Goal: Find specific page/section: Locate a particular part of the current website

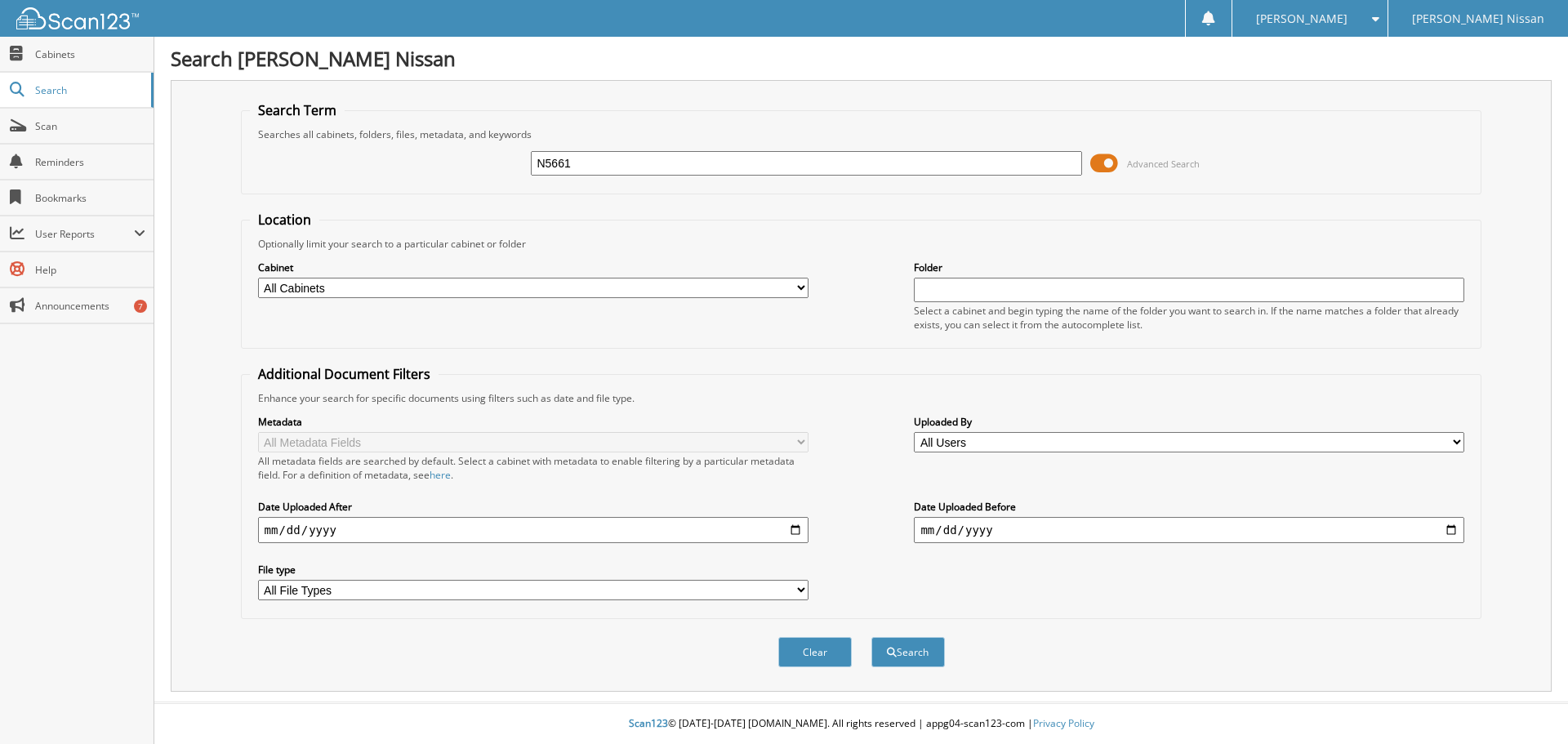
type input "N5661"
click at [871, 637] on button "Search" at bounding box center [908, 652] width 74 height 30
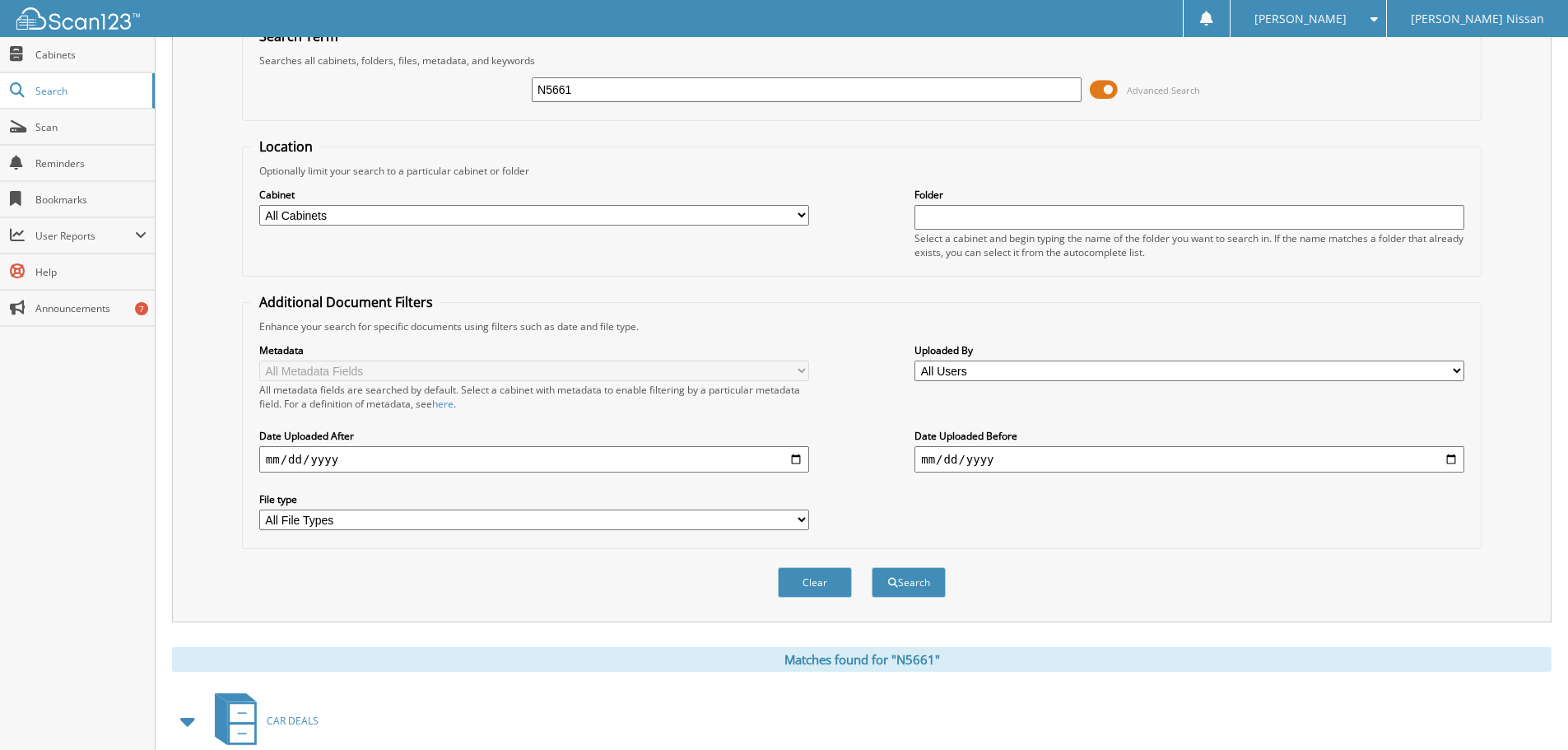
scroll to position [170, 0]
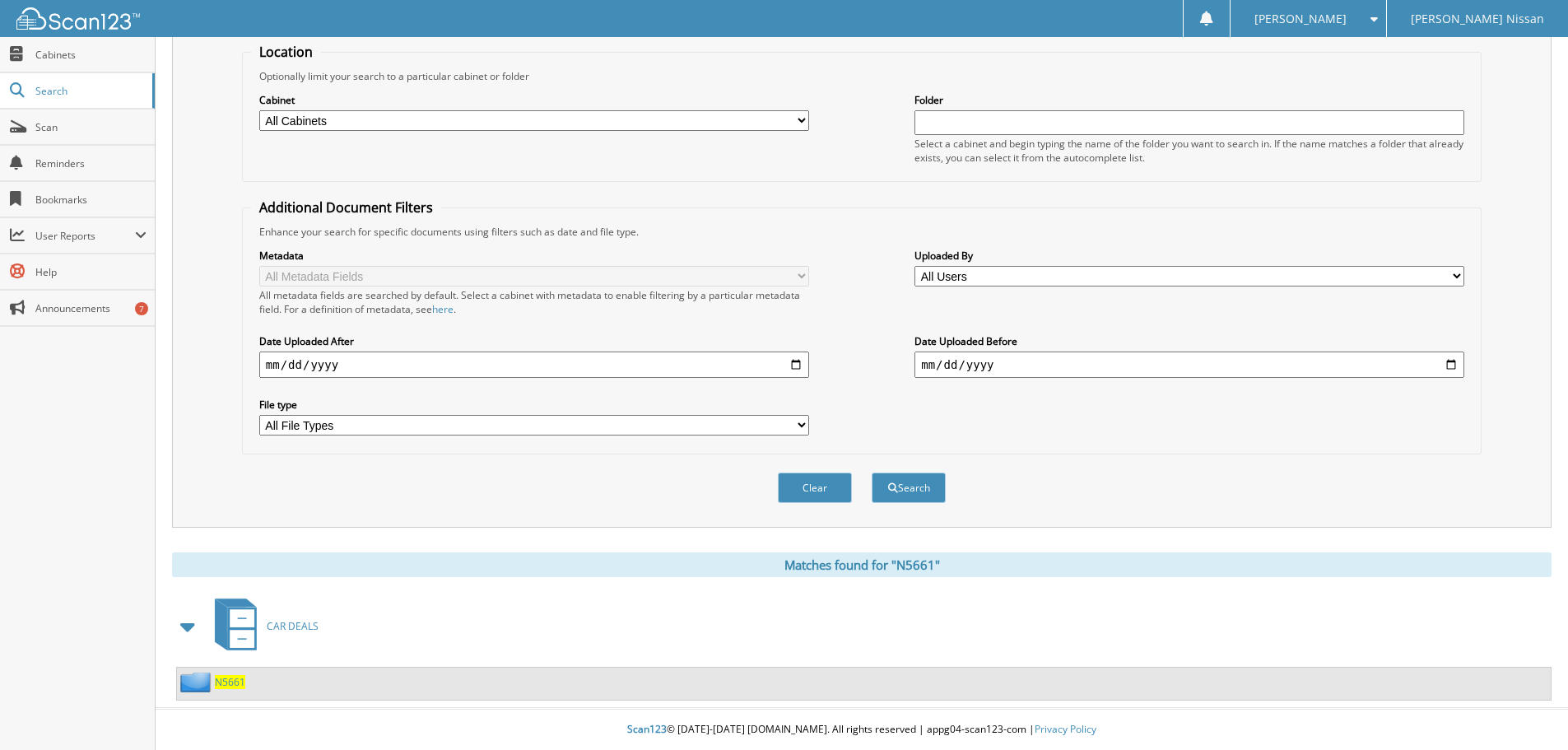
click at [237, 688] on span "N5661" at bounding box center [230, 681] width 31 height 14
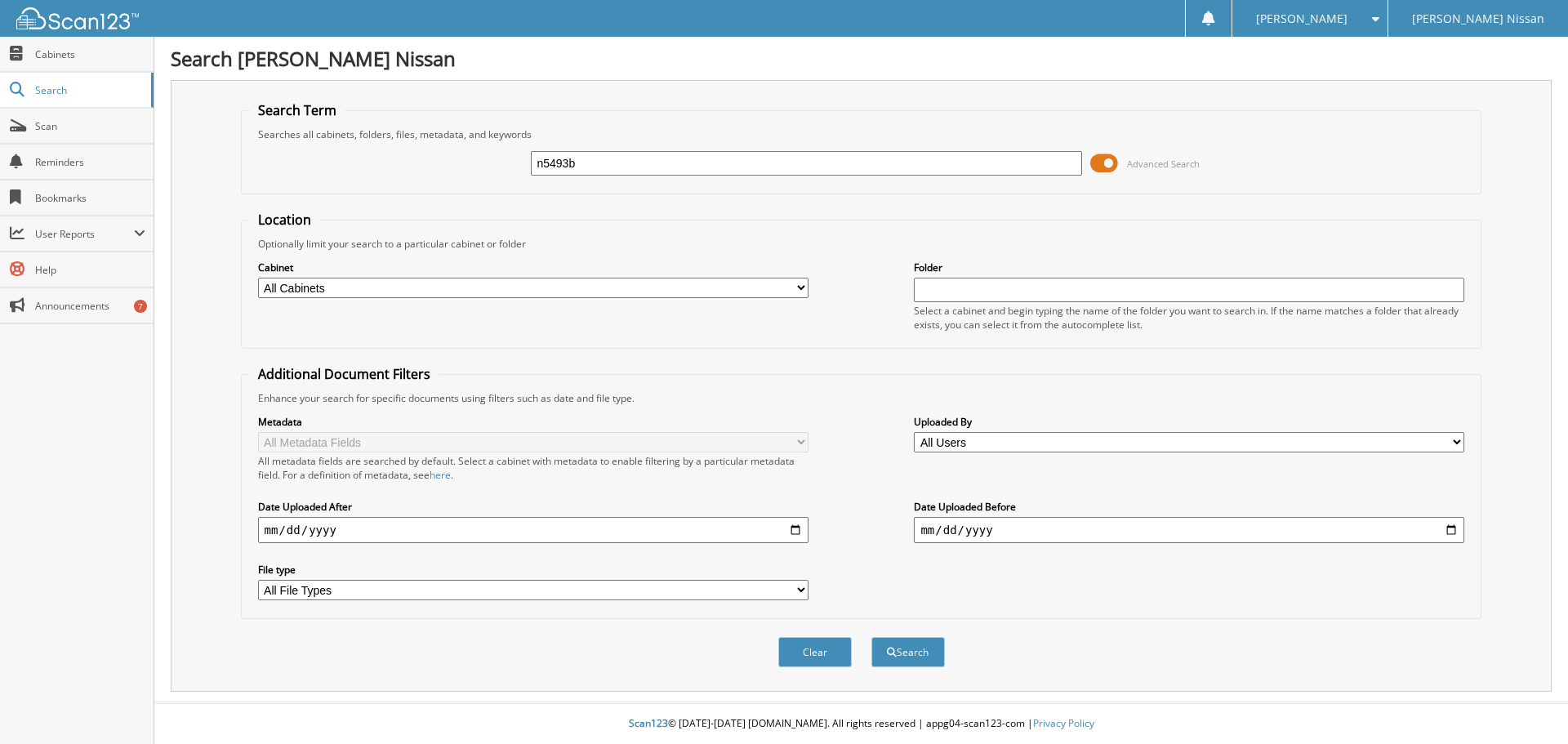
type input "n5493b"
click at [871, 637] on button "Search" at bounding box center [908, 652] width 74 height 30
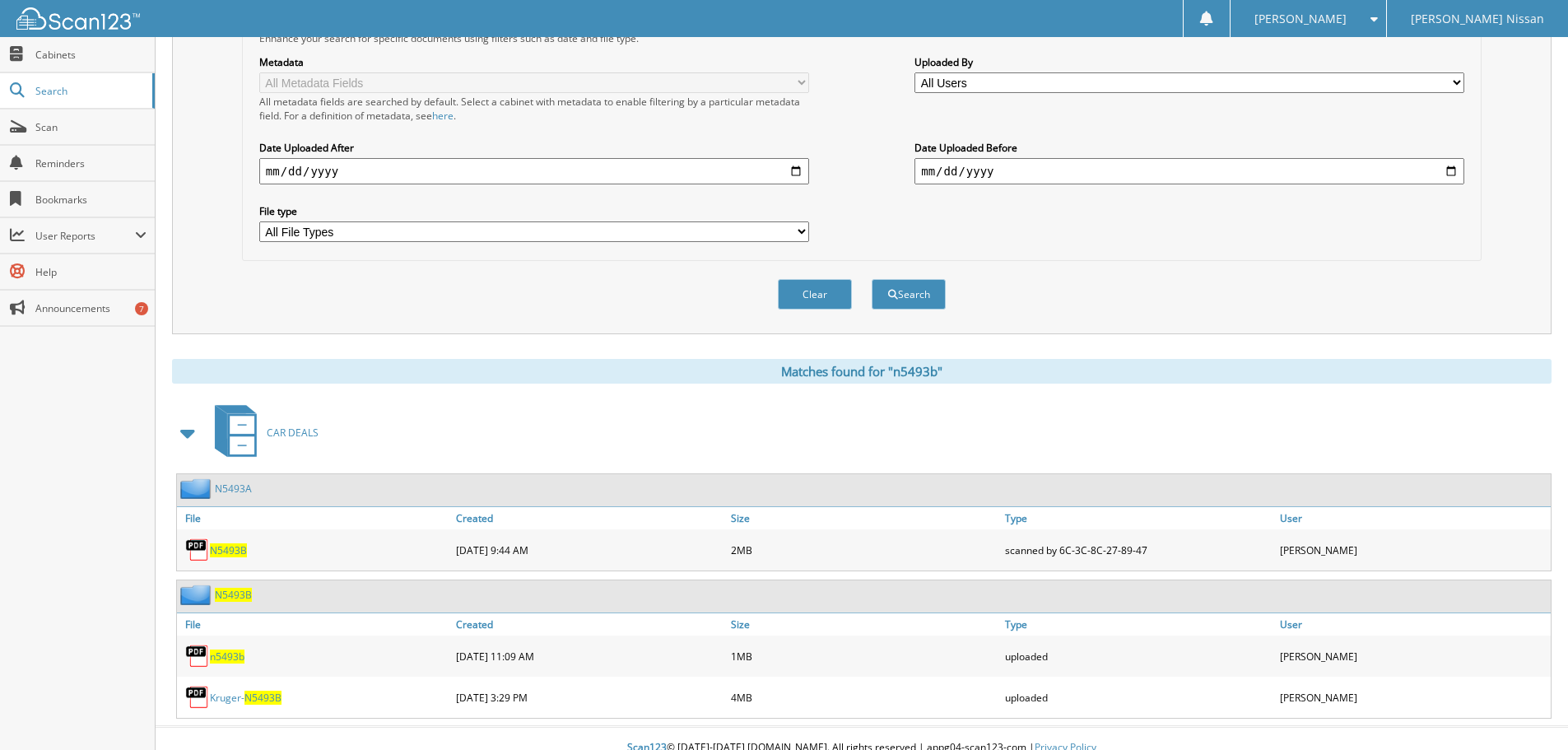
scroll to position [382, 0]
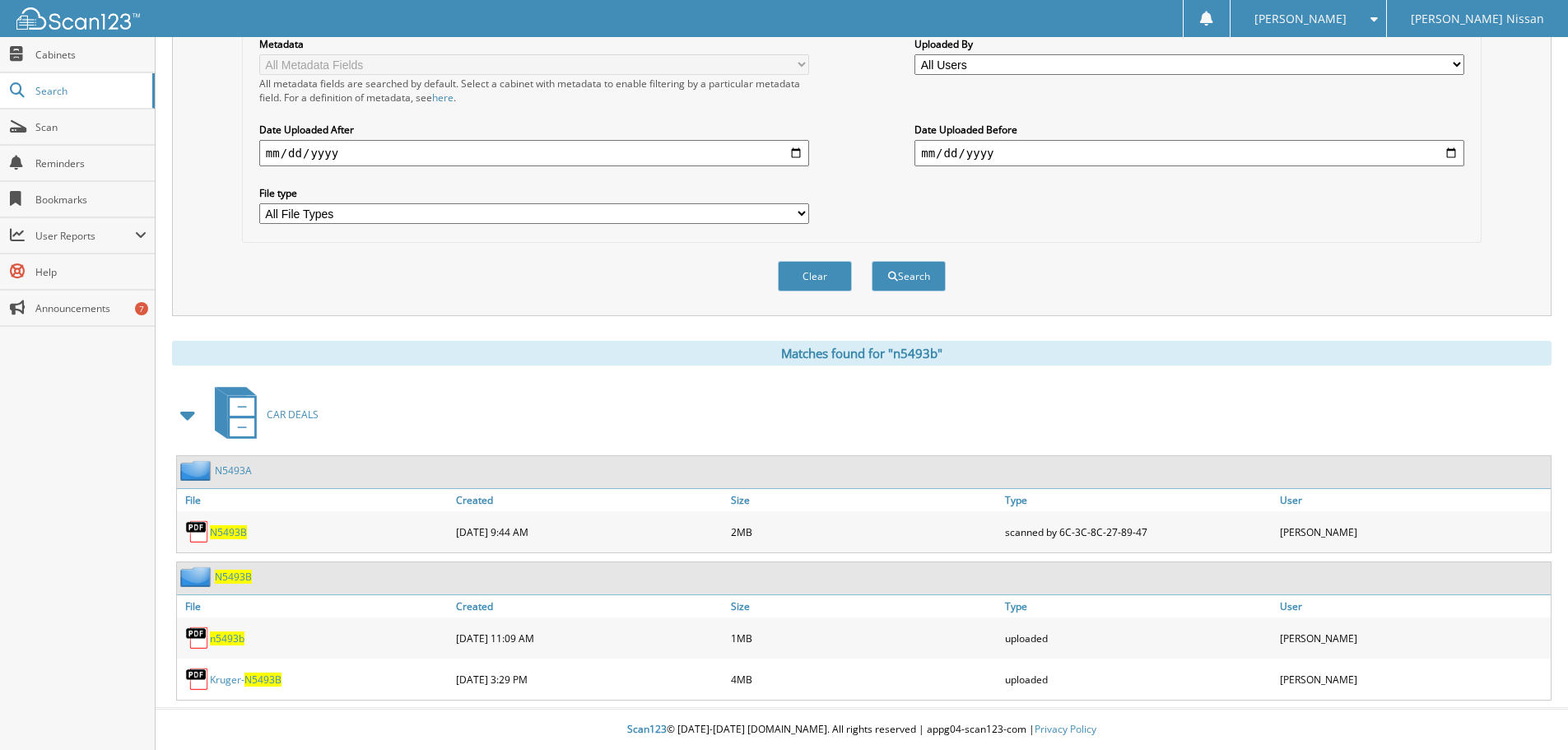
click at [233, 532] on span "N5493B" at bounding box center [228, 532] width 37 height 14
click at [278, 681] on span "N5493B" at bounding box center [263, 679] width 37 height 14
